Goal: Task Accomplishment & Management: Use online tool/utility

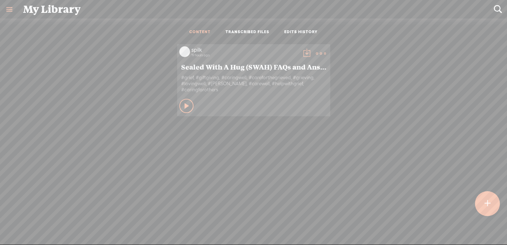
click at [305, 51] on t at bounding box center [307, 53] width 10 height 10
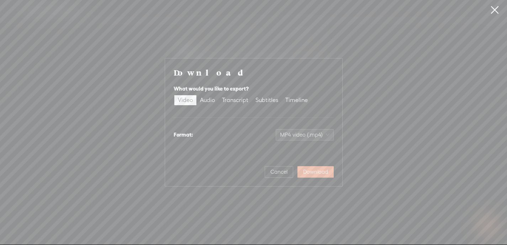
click at [494, 7] on link at bounding box center [495, 10] width 18 height 20
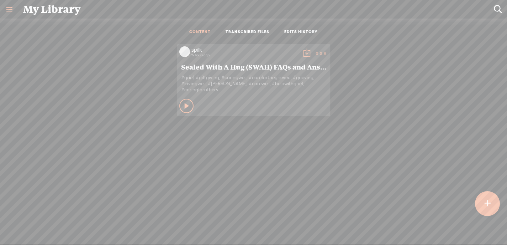
click at [9, 11] on link at bounding box center [9, 9] width 19 height 19
click at [494, 208] on div at bounding box center [487, 203] width 25 height 25
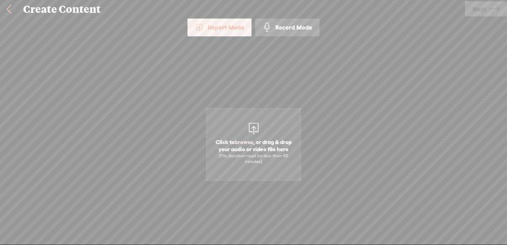
click at [10, 5] on link at bounding box center [9, 9] width 18 height 19
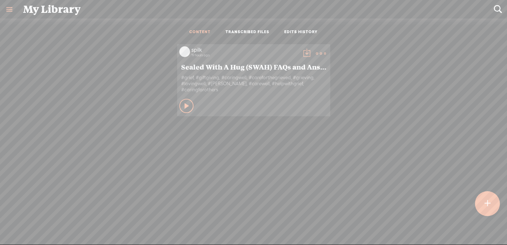
click at [9, 8] on link at bounding box center [9, 9] width 19 height 19
click at [33, 228] on div "SETTINGS" at bounding box center [38, 228] width 26 height 6
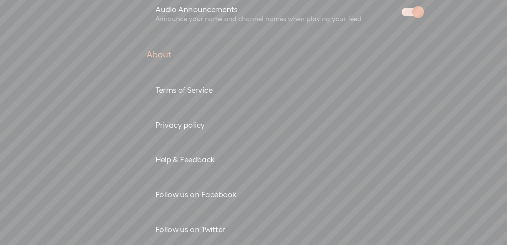
scroll to position [356, 0]
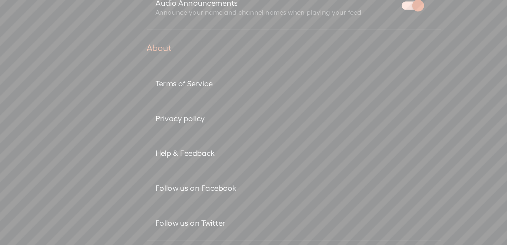
click at [190, 141] on div "Help & Feedback" at bounding box center [253, 142] width 167 height 6
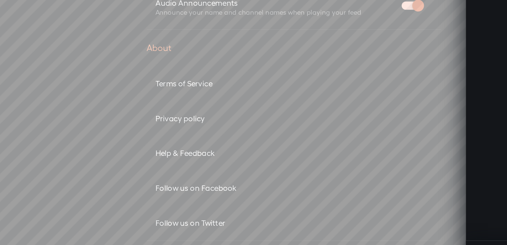
scroll to position [0, 0]
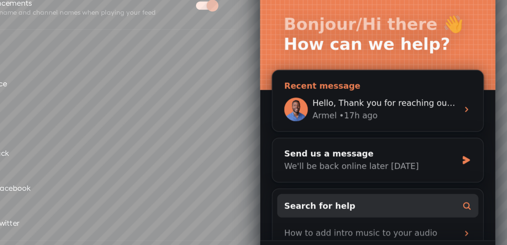
click at [333, 40] on div "Armel • 17h ago" at bounding box center [336, 42] width 88 height 7
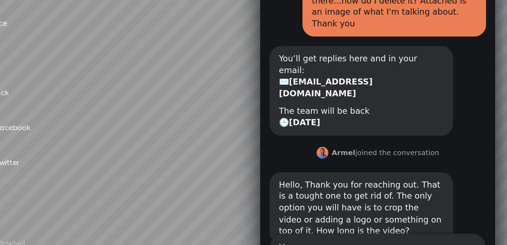
scroll to position [404, 0]
click at [395, 77] on div "Hello, Thank you for reaching out. That is a tought one to get rid of. The only…" at bounding box center [331, 106] width 131 height 59
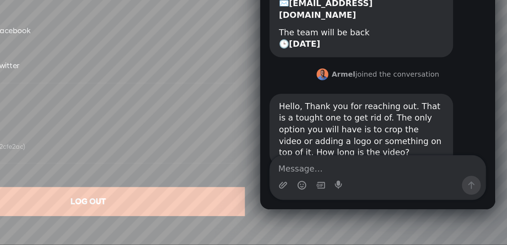
scroll to position [0, 0]
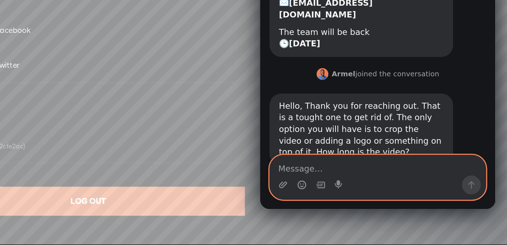
click at [306, 45] on textarea "Message…" at bounding box center [331, 42] width 130 height 12
click at [288, 45] on textarea "Message…" at bounding box center [331, 42] width 130 height 12
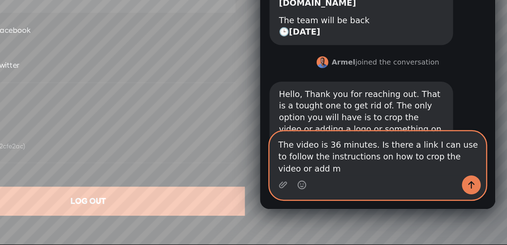
scroll to position [89, 0]
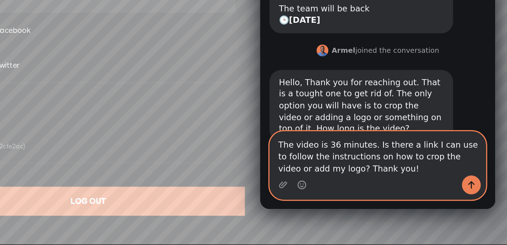
type textarea "The video is 36 minutes. Is there a link I can use to follow the instructions o…"
click at [386, 56] on icon "Send a message…" at bounding box center [388, 54] width 6 height 6
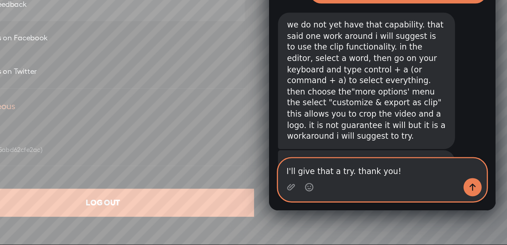
scroll to position [0, 0]
type textarea "I'll give that a try. thank you!"
click at [397, 66] on icon "Send a message…" at bounding box center [397, 67] width 4 height 5
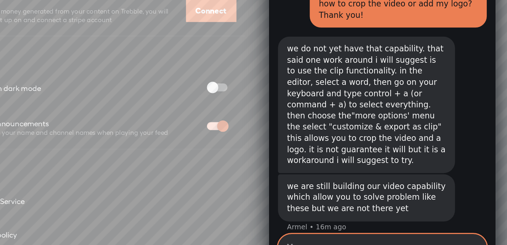
scroll to position [283, 0]
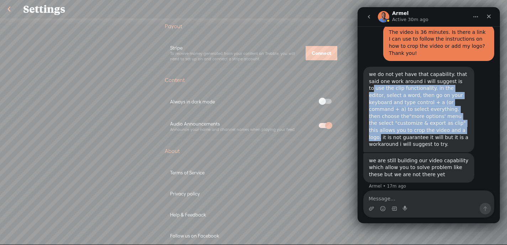
drag, startPoint x: 450, startPoint y: 59, endPoint x: 380, endPoint y: 108, distance: 84.9
click at [380, 108] on div "we do not yet have that capability. that said one work around i will suggest is…" at bounding box center [419, 109] width 100 height 77
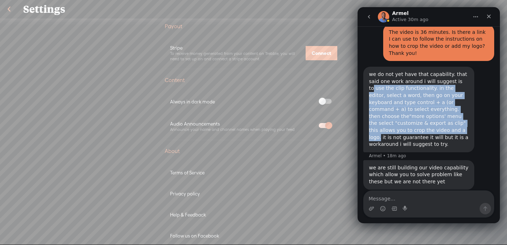
scroll to position [278, 0]
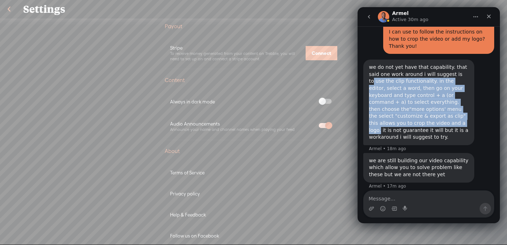
copy div "use the clip functionality. in the editor, select a word, then go on your keybo…"
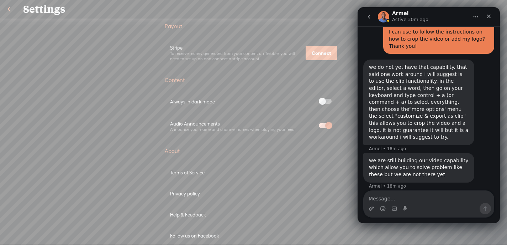
click at [416, 110] on div "we do not yet have that capability. that said one work around i will suggest is…" at bounding box center [419, 102] width 100 height 77
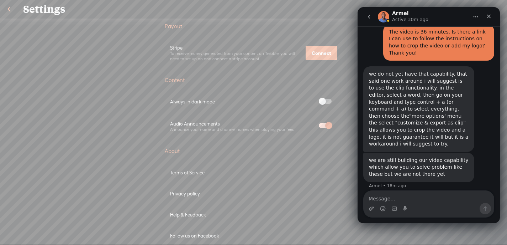
scroll to position [271, 0]
click at [12, 12] on link at bounding box center [9, 9] width 18 height 19
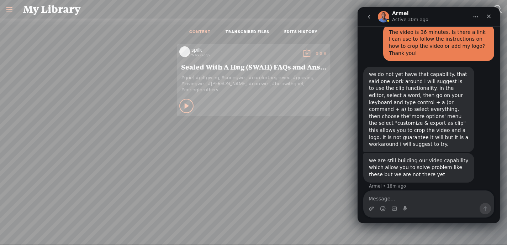
click at [246, 30] on link "TRANSCRIBED FILES" at bounding box center [248, 32] width 44 height 6
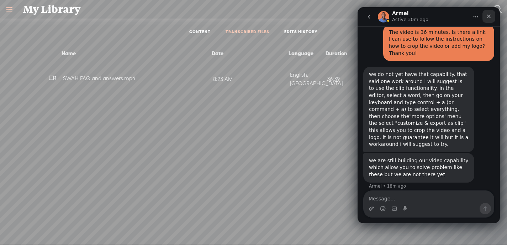
click at [491, 17] on icon "Close" at bounding box center [489, 17] width 6 height 6
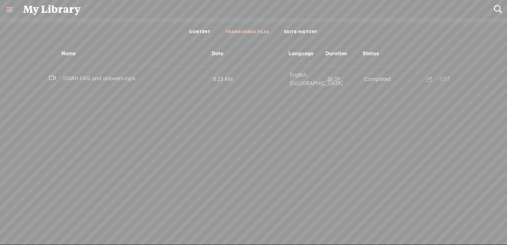
scroll to position [271, 0]
click at [443, 75] on div "EDIT" at bounding box center [445, 78] width 11 height 7
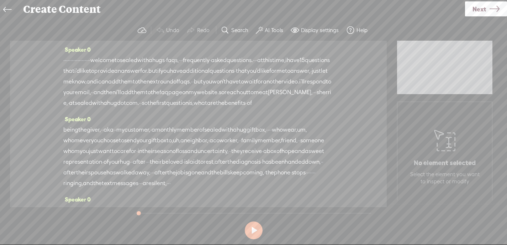
click at [483, 9] on span "Next" at bounding box center [480, 9] width 14 height 18
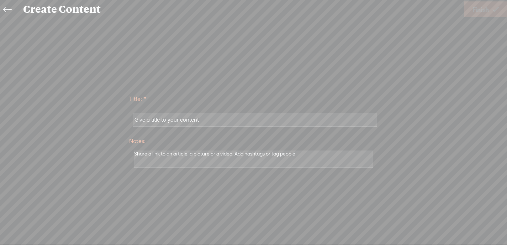
click at [10, 10] on icon at bounding box center [7, 10] width 8 height 16
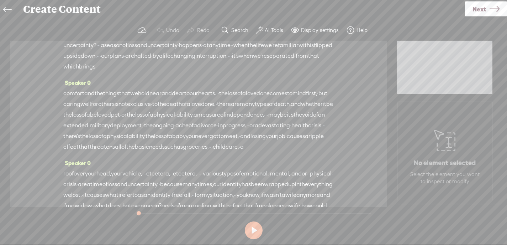
scroll to position [2661, 0]
click at [313, 30] on label "Display settings" at bounding box center [320, 30] width 38 height 7
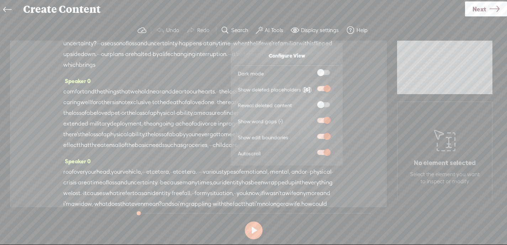
click at [365, 48] on div "Speaker 0 · · · · · · · · · · · · · · · · · · · welcome to sealed with a hugs ·…" at bounding box center [198, 124] width 377 height 166
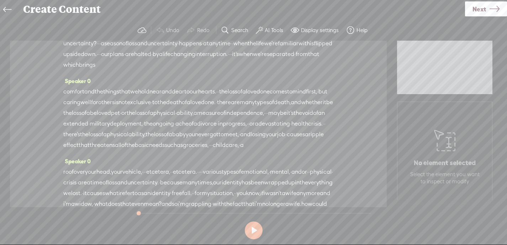
click at [9, 9] on icon at bounding box center [7, 10] width 8 height 16
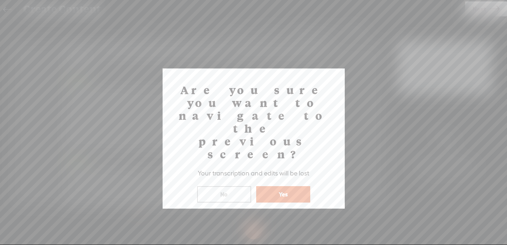
click at [284, 186] on button "Yes" at bounding box center [283, 194] width 54 height 16
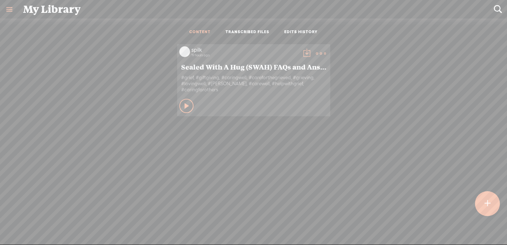
click at [189, 107] on div "Play Content" at bounding box center [186, 106] width 14 height 14
click at [183, 106] on icon at bounding box center [186, 105] width 7 height 7
click at [322, 51] on t at bounding box center [321, 53] width 10 height 10
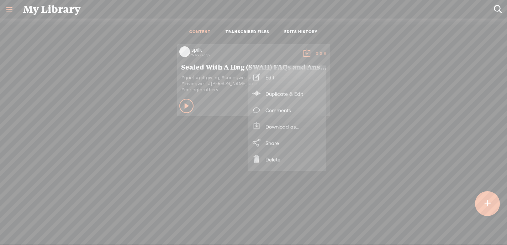
click at [294, 77] on link "Edit" at bounding box center [286, 77] width 71 height 16
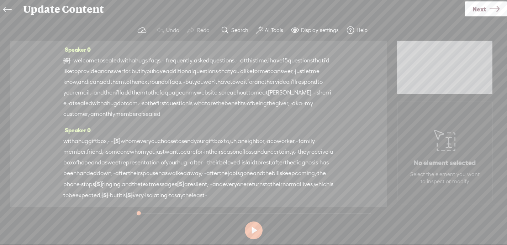
click at [6, 10] on icon at bounding box center [7, 10] width 8 height 16
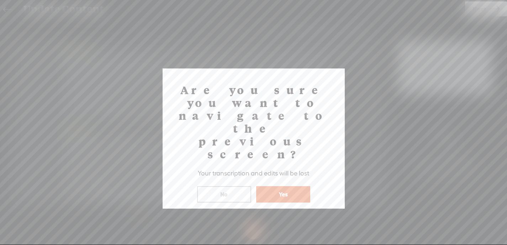
click at [298, 186] on button "Yes" at bounding box center [283, 194] width 54 height 16
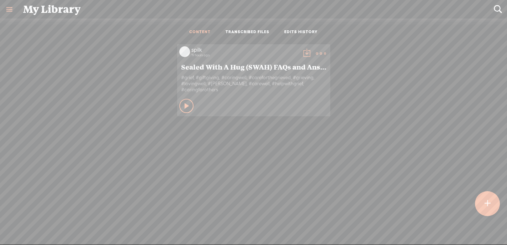
click at [305, 52] on t at bounding box center [307, 53] width 10 height 10
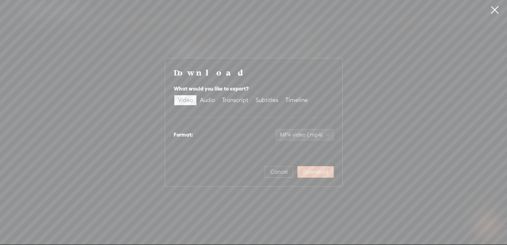
click at [316, 171] on span "Download" at bounding box center [315, 171] width 25 height 7
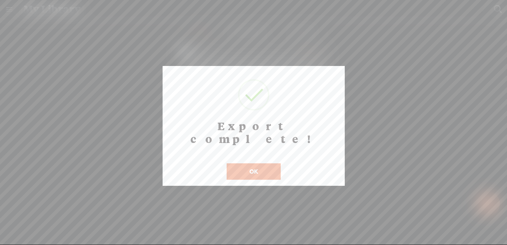
click at [262, 163] on button "OK" at bounding box center [254, 171] width 54 height 16
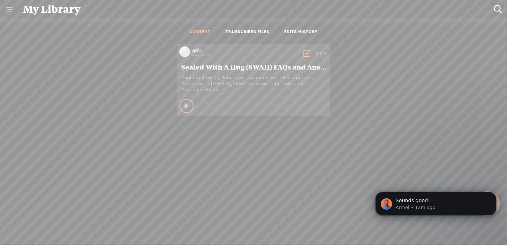
click at [251, 33] on link "TRANSCRIBED FILES" at bounding box center [248, 32] width 44 height 6
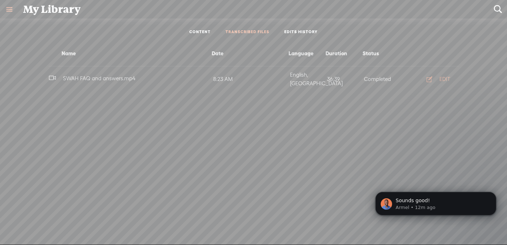
click at [449, 75] on div "EDIT" at bounding box center [445, 78] width 11 height 7
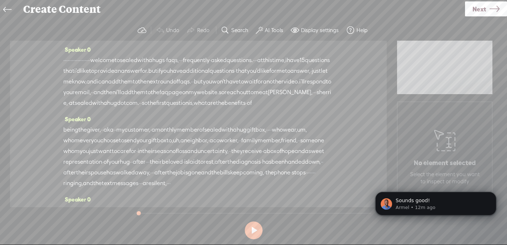
click at [148, 108] on span "so" at bounding box center [145, 103] width 6 height 11
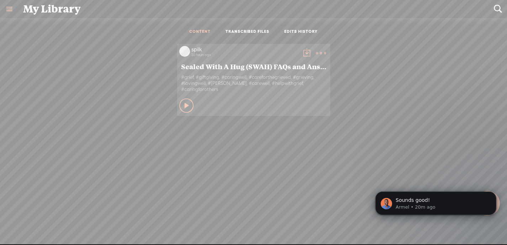
click at [247, 29] on link "TRANSCRIBED FILES" at bounding box center [248, 32] width 44 height 6
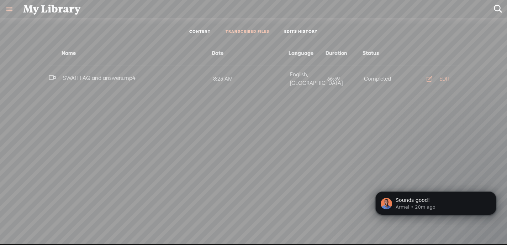
click at [448, 75] on div "EDIT" at bounding box center [445, 78] width 11 height 7
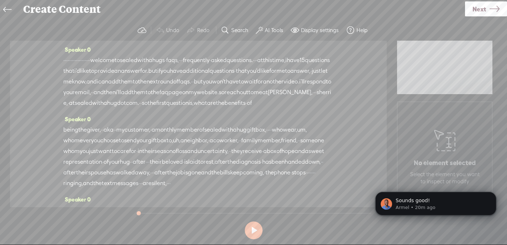
drag, startPoint x: 141, startPoint y: 60, endPoint x: 63, endPoint y: 59, distance: 77.6
click at [63, 59] on div "· · · · · · · · · · · · · · · · · · · welcome to sealed with a hugs · faqs, · ·…" at bounding box center [198, 81] width 270 height 53
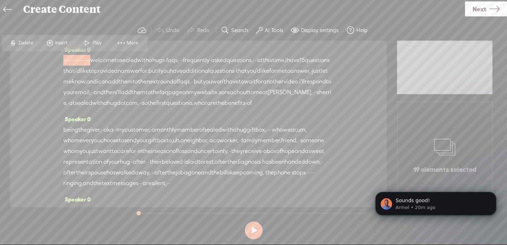
click at [28, 42] on span "Delete" at bounding box center [27, 42] width 17 height 7
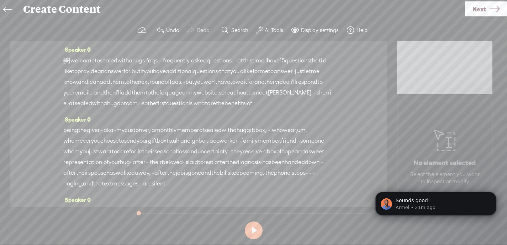
click at [4, 9] on icon at bounding box center [7, 10] width 8 height 16
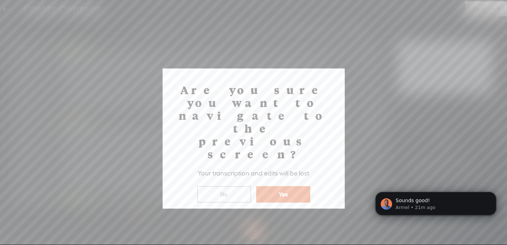
click at [282, 186] on button "Yes" at bounding box center [283, 194] width 54 height 16
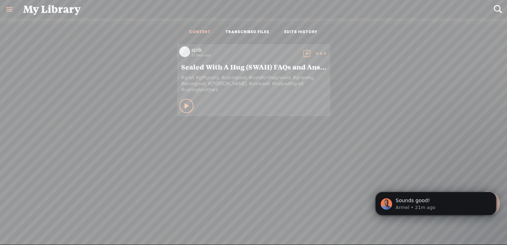
click at [318, 55] on t at bounding box center [321, 53] width 10 height 10
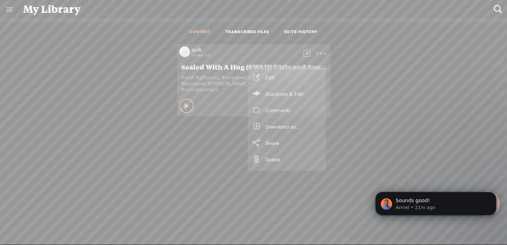
click at [298, 77] on link "Edit" at bounding box center [286, 77] width 71 height 16
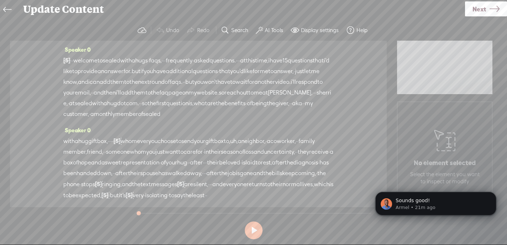
click at [439, 144] on icon at bounding box center [444, 140] width 21 height 36
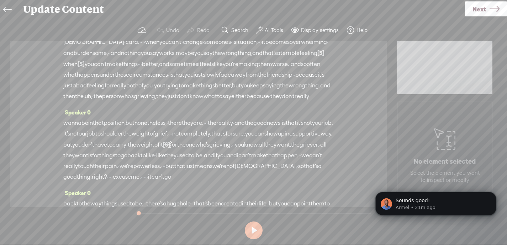
scroll to position [151, 0]
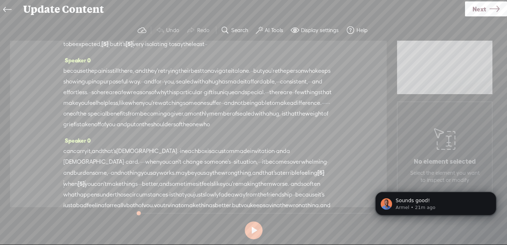
click at [253, 229] on button at bounding box center [254, 230] width 18 height 18
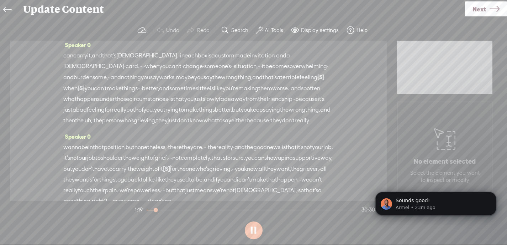
scroll to position [255, 0]
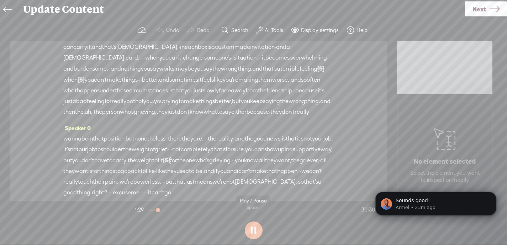
click at [250, 227] on button at bounding box center [254, 230] width 18 height 18
drag, startPoint x: 159, startPoint y: 211, endPoint x: 164, endPoint y: 210, distance: 5.4
click at [164, 210] on div at bounding box center [164, 210] width 16 height 16
click at [252, 226] on button at bounding box center [254, 230] width 18 height 18
drag, startPoint x: 164, startPoint y: 210, endPoint x: 179, endPoint y: 210, distance: 15.3
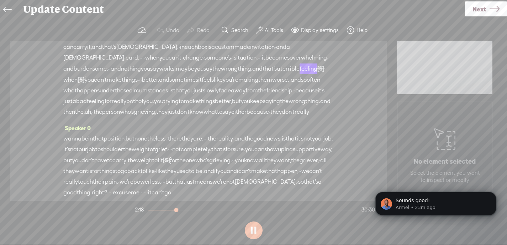
click at [179, 210] on div at bounding box center [177, 210] width 16 height 16
drag, startPoint x: 181, startPoint y: 209, endPoint x: 196, endPoint y: 209, distance: 15.3
click at [196, 209] on div at bounding box center [193, 210] width 16 height 16
drag, startPoint x: 196, startPoint y: 210, endPoint x: 207, endPoint y: 211, distance: 10.8
click at [207, 211] on div at bounding box center [207, 210] width 16 height 16
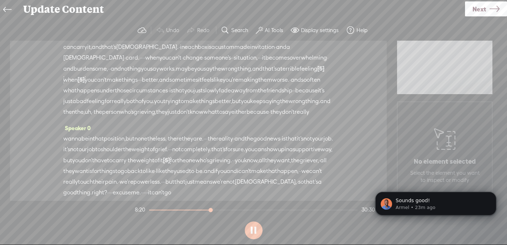
drag, startPoint x: 207, startPoint y: 211, endPoint x: 212, endPoint y: 211, distance: 5.0
click at [212, 211] on div at bounding box center [211, 210] width 16 height 16
click at [210, 211] on div at bounding box center [211, 210] width 16 height 16
click at [250, 227] on button at bounding box center [254, 230] width 18 height 18
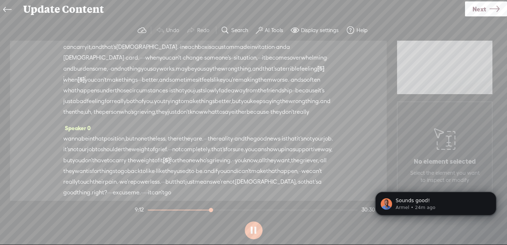
click at [250, 227] on button at bounding box center [254, 230] width 18 height 18
click at [209, 212] on div at bounding box center [209, 210] width 16 height 16
click at [251, 228] on button at bounding box center [254, 230] width 18 height 18
click at [212, 212] on div at bounding box center [212, 210] width 16 height 16
click at [213, 212] on div at bounding box center [212, 210] width 16 height 16
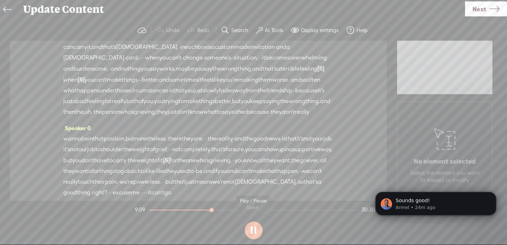
click at [253, 229] on button at bounding box center [254, 230] width 18 height 18
click at [484, 7] on span "Next" at bounding box center [480, 9] width 14 height 18
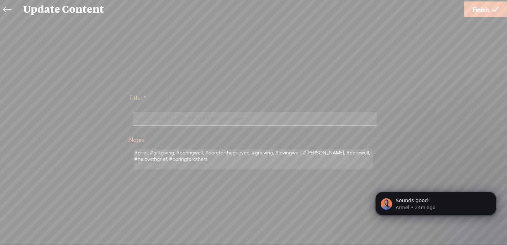
click at [173, 119] on input "Sealed With A Hug (SWAH) FAQs and Answers" at bounding box center [255, 119] width 244 height 14
type input "Sealed With A H#ug (SWAH) FAQs and Answers"
click at [165, 120] on input "Sealed With A H#ug (SWAH) FAQs and Answers" at bounding box center [255, 119] width 244 height 14
drag, startPoint x: 256, startPoint y: 119, endPoint x: 132, endPoint y: 118, distance: 123.9
click at [132, 118] on div "Sealed With A H#ug (SWAH) FAQs and Answers" at bounding box center [253, 119] width 249 height 22
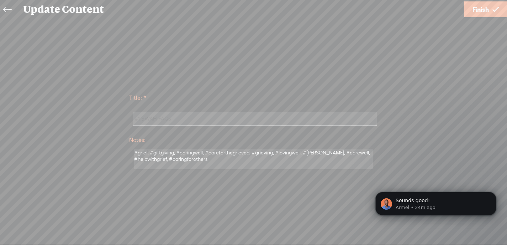
drag, startPoint x: 178, startPoint y: 119, endPoint x: 130, endPoint y: 118, distance: 47.7
click at [130, 118] on div "#1 SWAH FAQs" at bounding box center [253, 119] width 249 height 22
type input "#1 SWAH FAQs with Answers"
click at [481, 10] on span "Finish" at bounding box center [481, 9] width 16 height 18
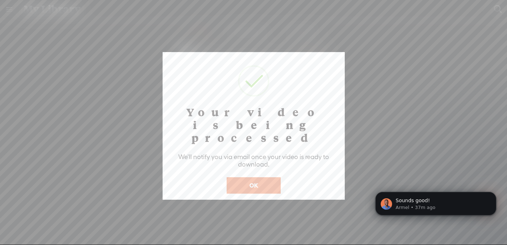
click at [252, 177] on button "OK" at bounding box center [254, 185] width 54 height 16
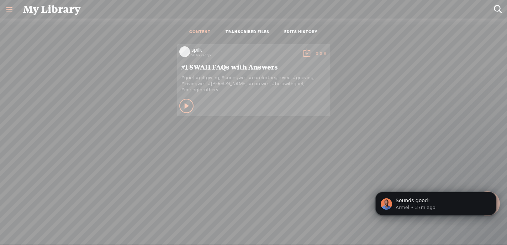
click at [304, 53] on t at bounding box center [307, 53] width 10 height 10
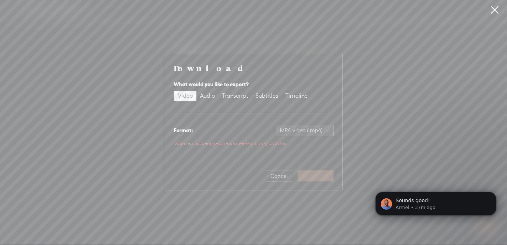
click at [493, 10] on link at bounding box center [495, 10] width 18 height 20
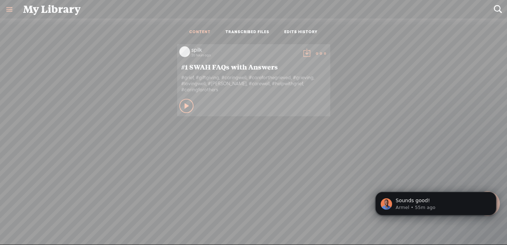
click at [304, 53] on t at bounding box center [307, 53] width 10 height 10
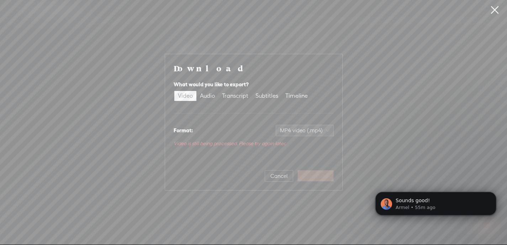
click at [494, 10] on link at bounding box center [495, 10] width 18 height 20
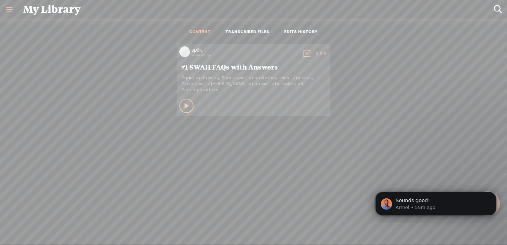
click at [255, 29] on link "TRANSCRIBED FILES" at bounding box center [248, 32] width 44 height 6
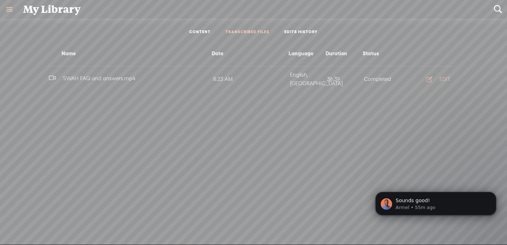
click at [203, 30] on link "CONTENT" at bounding box center [199, 32] width 21 height 6
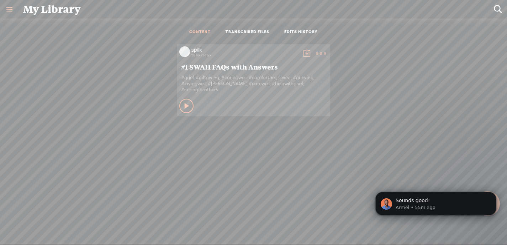
click at [303, 50] on t at bounding box center [307, 53] width 10 height 10
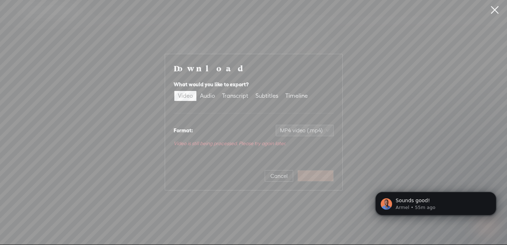
click at [495, 9] on link at bounding box center [495, 10] width 18 height 20
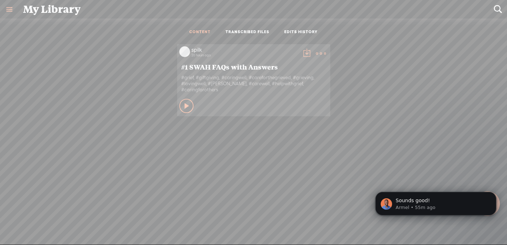
click at [251, 30] on link "TRANSCRIBED FILES" at bounding box center [248, 32] width 44 height 6
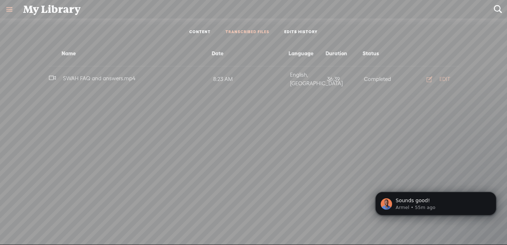
click at [88, 77] on span "SWAH FAQ and answers.mp4" at bounding box center [99, 78] width 75 height 6
click at [197, 31] on link "CONTENT" at bounding box center [199, 32] width 21 height 6
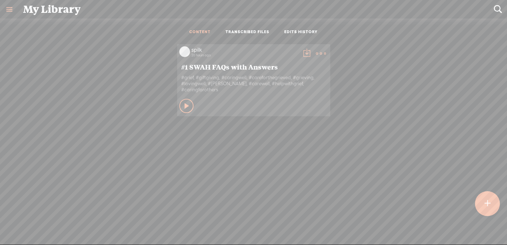
click at [304, 53] on t at bounding box center [307, 53] width 10 height 10
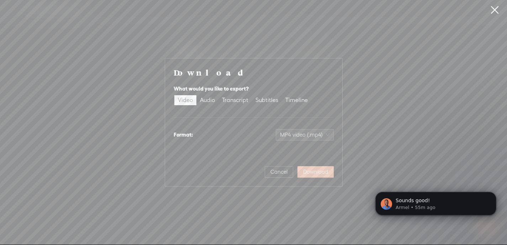
click at [316, 169] on span "Download" at bounding box center [315, 171] width 25 height 7
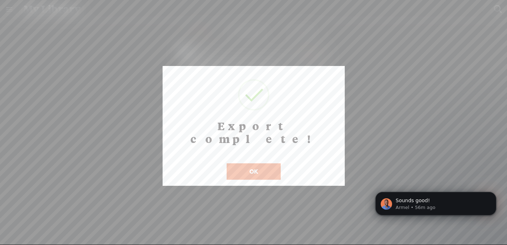
click at [266, 163] on button "OK" at bounding box center [254, 171] width 54 height 16
